Goal: Complete application form

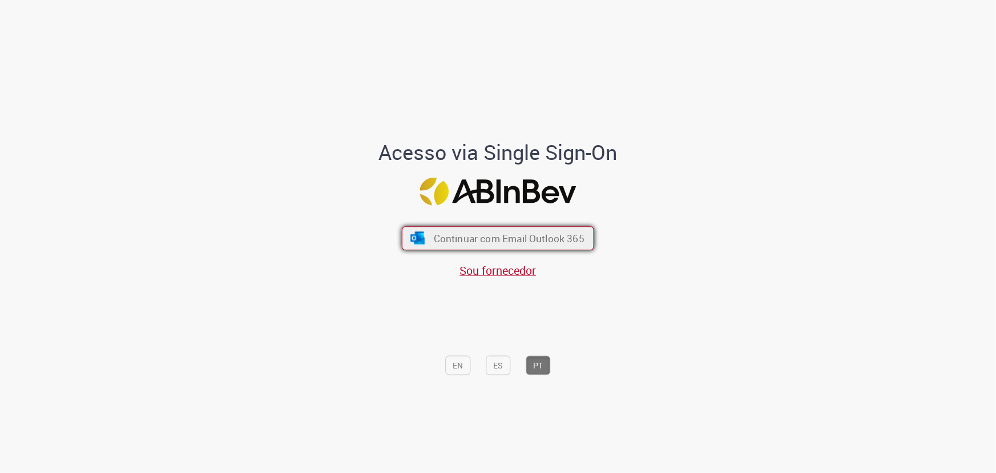
click at [507, 242] on span "Continuar com Email Outlook 365" at bounding box center [509, 238] width 151 height 13
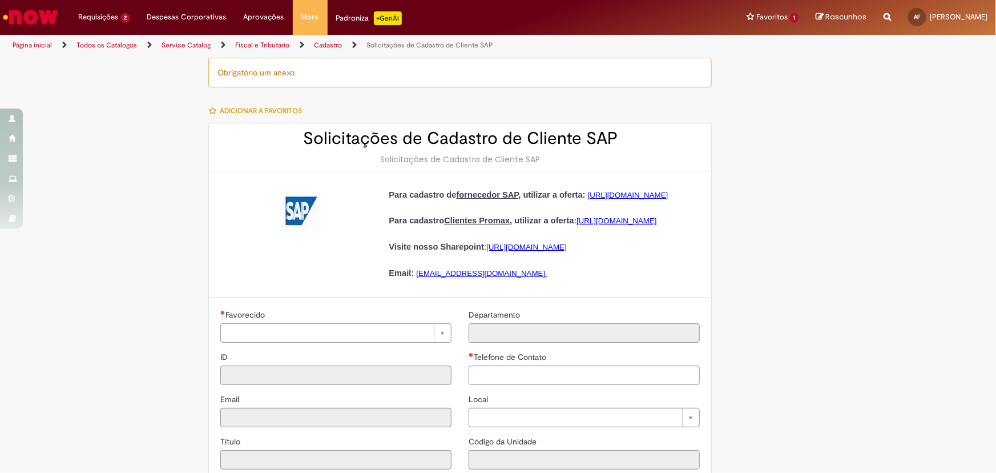
type input "**********"
